Goal: Obtain resource: Download file/media

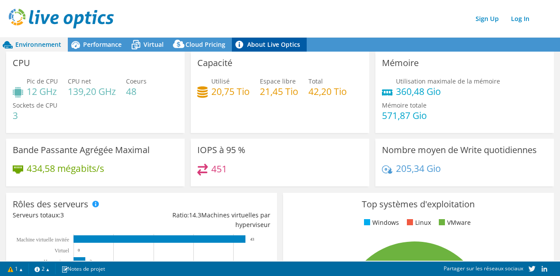
click at [261, 45] on link "About Live Optics" at bounding box center [269, 45] width 75 height 14
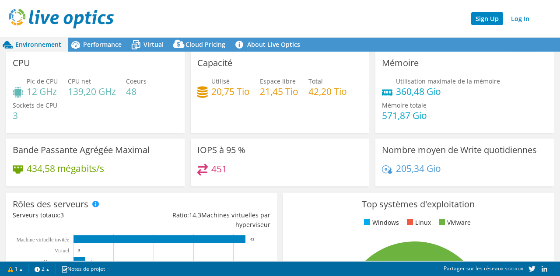
click at [478, 18] on link "Sign Up" at bounding box center [487, 18] width 32 height 13
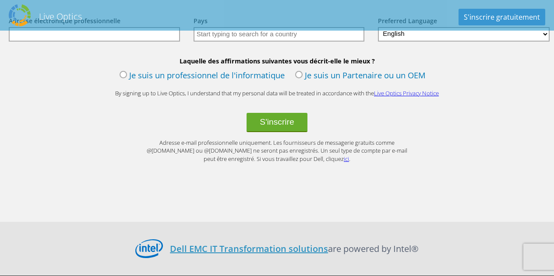
scroll to position [1201, 0]
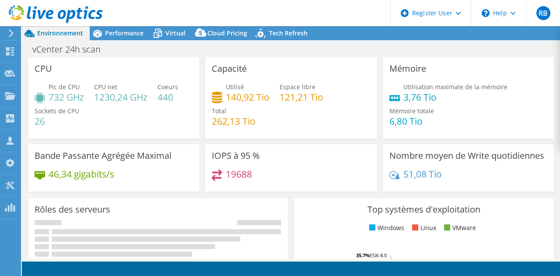
select select "EULondon"
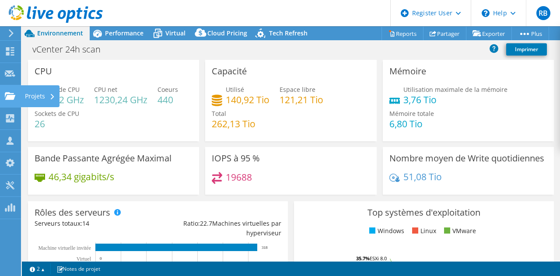
click at [8, 98] on use at bounding box center [10, 95] width 11 height 7
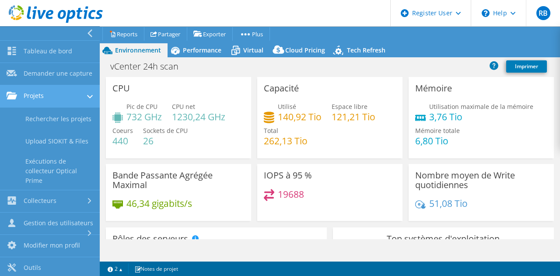
click at [52, 103] on link "Projets" at bounding box center [50, 96] width 100 height 22
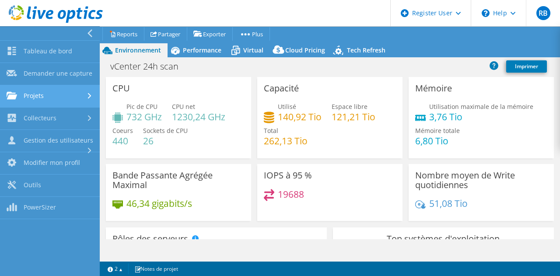
click at [46, 99] on link "Projets" at bounding box center [50, 96] width 100 height 22
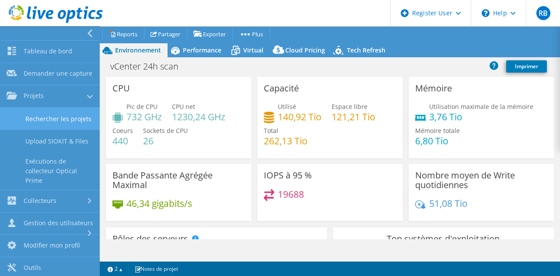
click at [49, 121] on link "Rechercher les projets" at bounding box center [50, 119] width 100 height 22
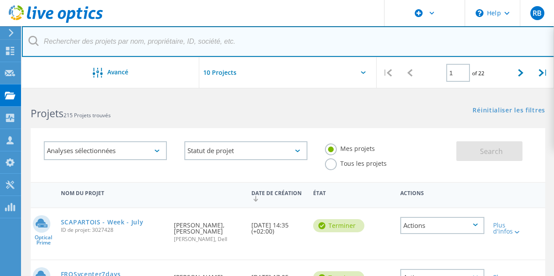
click at [239, 46] on input "text" at bounding box center [288, 41] width 532 height 31
paste input "3045622"
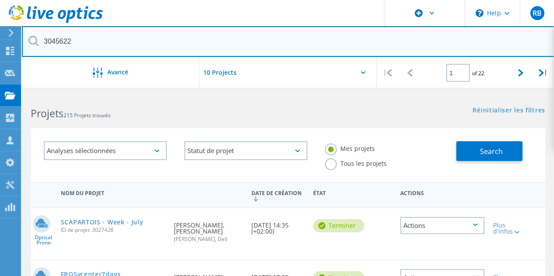
type input "3045622"
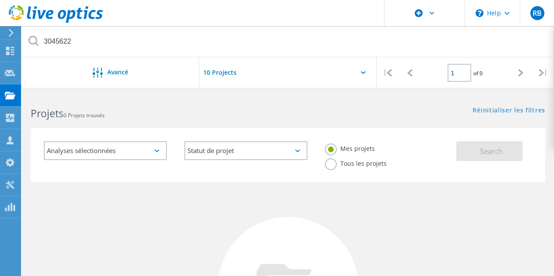
click at [346, 168] on div "Tous les projets" at bounding box center [356, 164] width 62 height 13
click at [346, 167] on label "Tous les projets" at bounding box center [356, 162] width 62 height 8
click at [0, 0] on input "Tous les projets" at bounding box center [0, 0] width 0 height 0
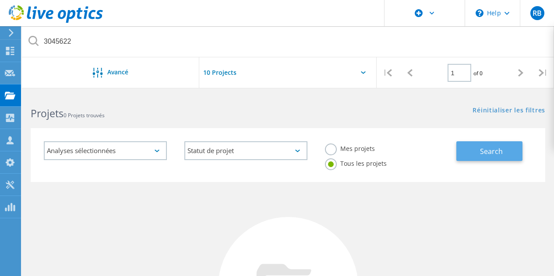
click at [499, 150] on span "Search" at bounding box center [491, 152] width 23 height 10
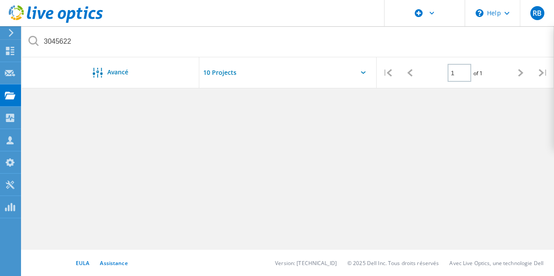
scroll to position [81, 0]
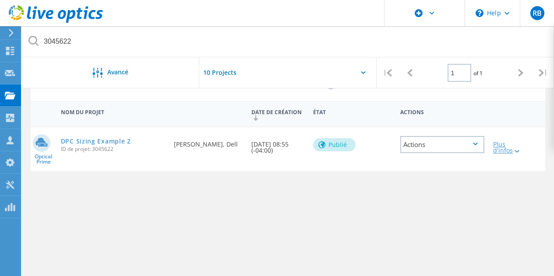
click at [519, 150] on div at bounding box center [516, 150] width 7 height 5
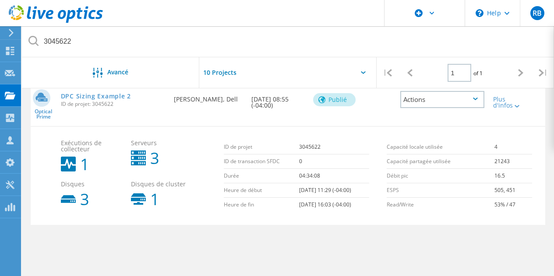
scroll to position [37, 0]
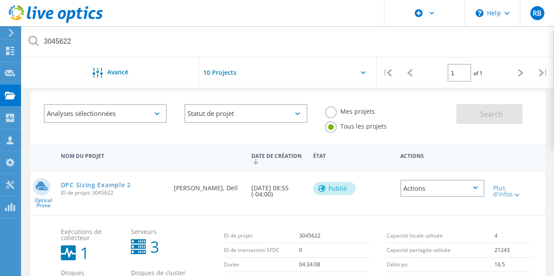
click at [451, 193] on div "Actions" at bounding box center [442, 188] width 84 height 17
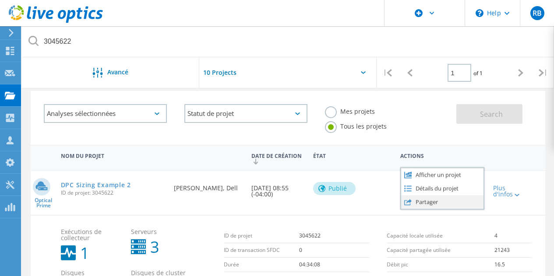
click at [422, 203] on div "Partager" at bounding box center [442, 202] width 82 height 14
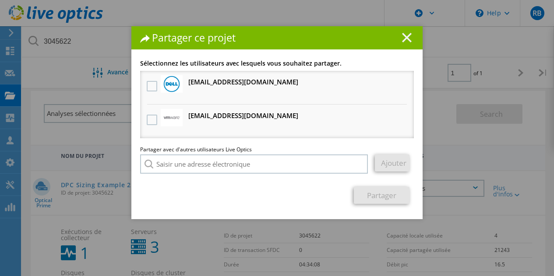
click at [403, 37] on line at bounding box center [406, 37] width 9 height 9
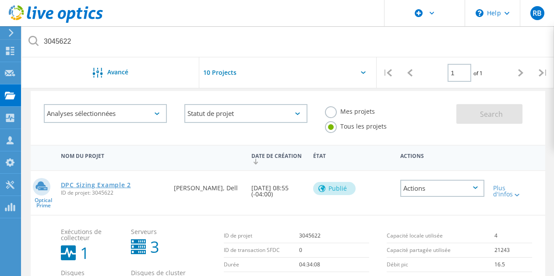
click at [109, 188] on link "DPC Sizing Example 2" at bounding box center [96, 185] width 70 height 6
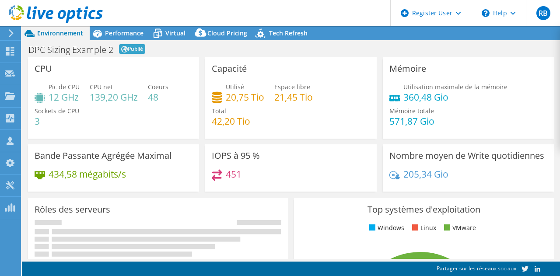
select select "EULondon"
select select "USD"
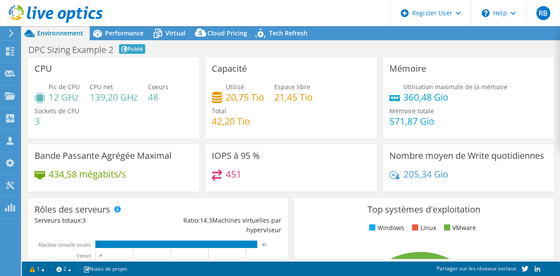
radio input "true"
radio input "false"
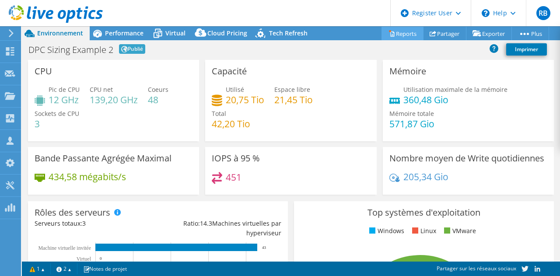
click at [401, 35] on link "Reports" at bounding box center [403, 34] width 42 height 14
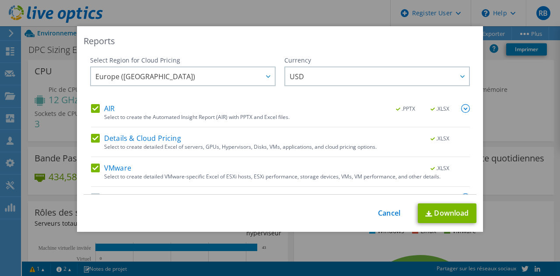
click at [119, 140] on label "Details & Cloud Pricing" at bounding box center [136, 138] width 90 height 9
click at [0, 0] on input "Details & Cloud Pricing" at bounding box center [0, 0] width 0 height 0
click at [116, 167] on label "VMware" at bounding box center [111, 168] width 40 height 9
click at [0, 0] on input "VMware" at bounding box center [0, 0] width 0 height 0
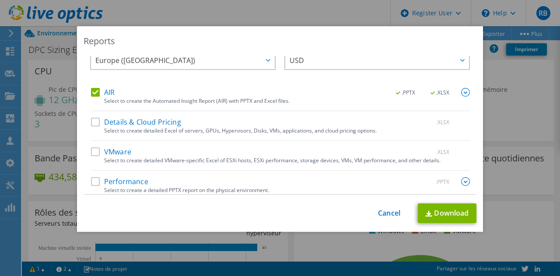
scroll to position [22, 0]
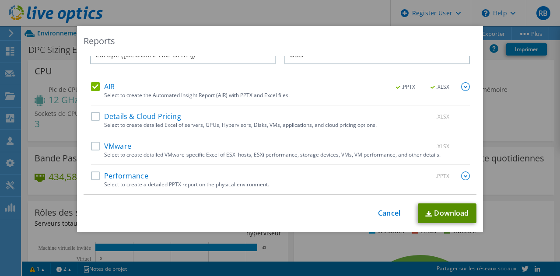
click at [442, 210] on link "Download" at bounding box center [447, 214] width 59 height 20
click at [389, 214] on link "Cancel" at bounding box center [389, 213] width 22 height 8
